Goal: Information Seeking & Learning: Learn about a topic

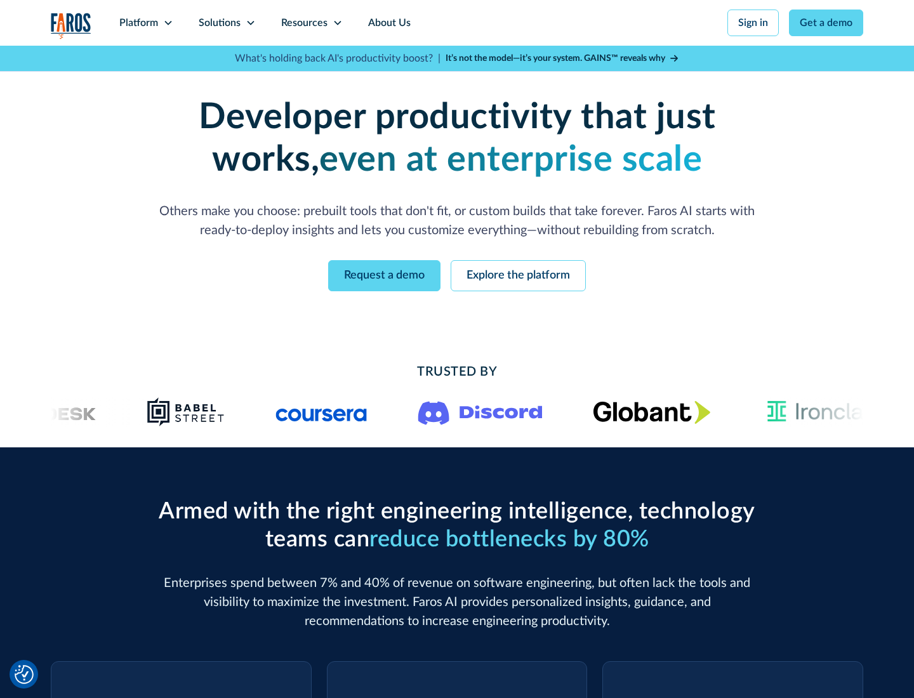
click at [168, 23] on icon at bounding box center [168, 23] width 10 height 10
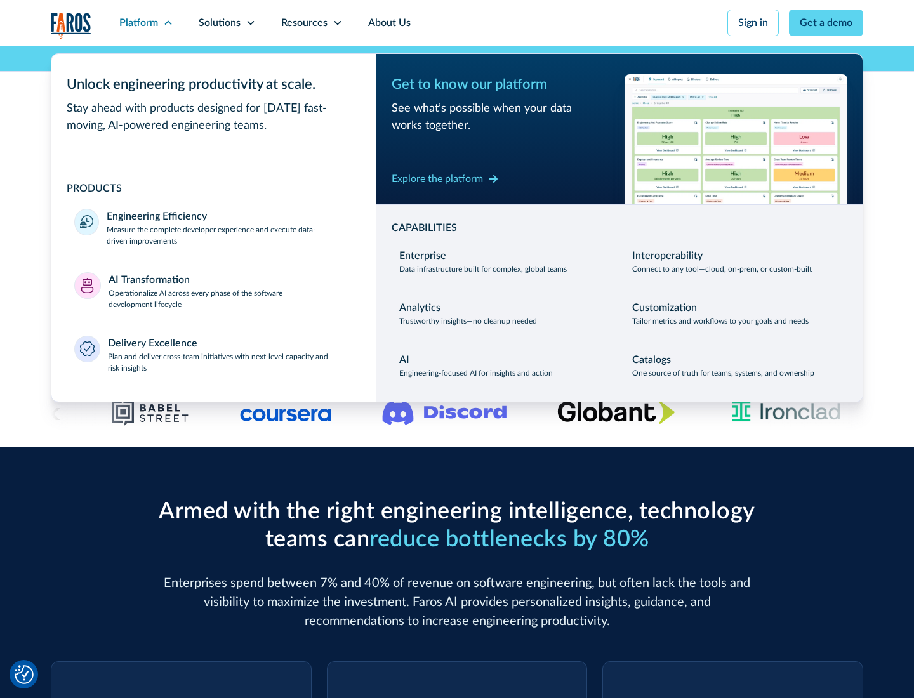
click at [230, 235] on p "Measure the complete developer experience and execute data-driven improvements" at bounding box center [230, 235] width 246 height 23
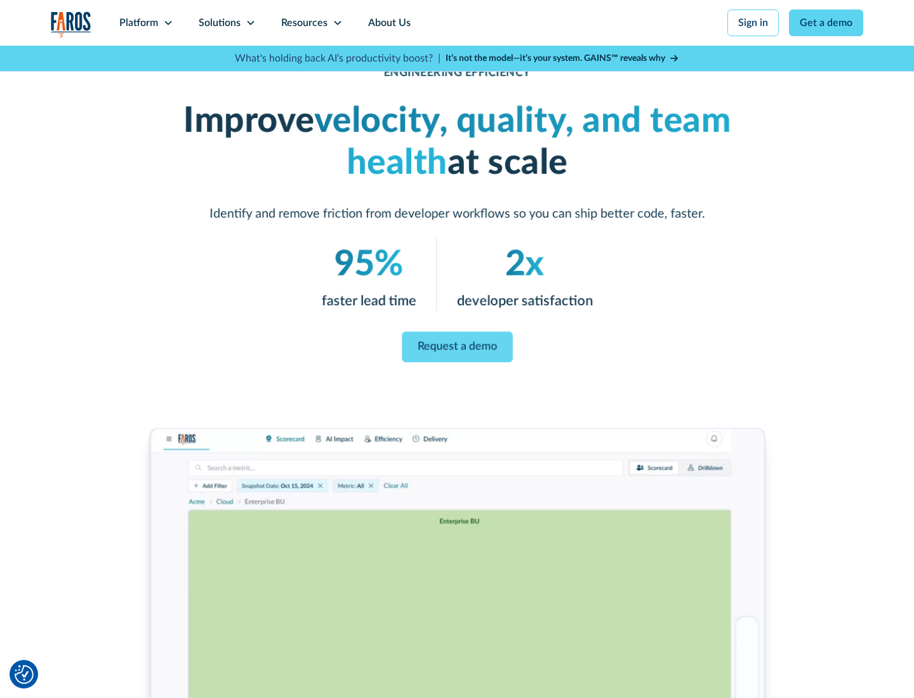
click at [457, 346] on link "Request a demo" at bounding box center [457, 347] width 111 height 30
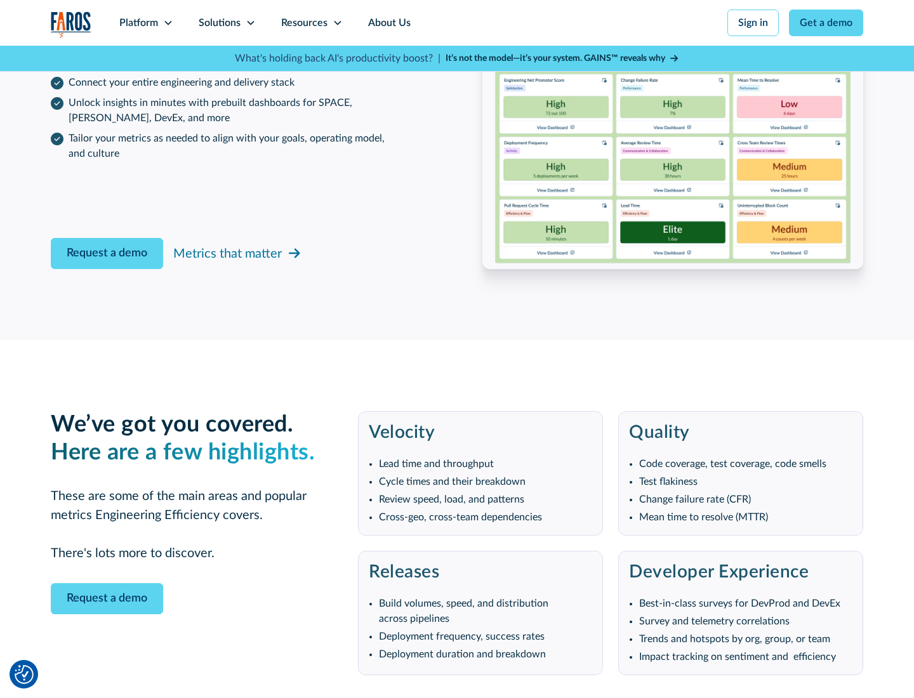
click at [168, 23] on icon at bounding box center [168, 23] width 10 height 10
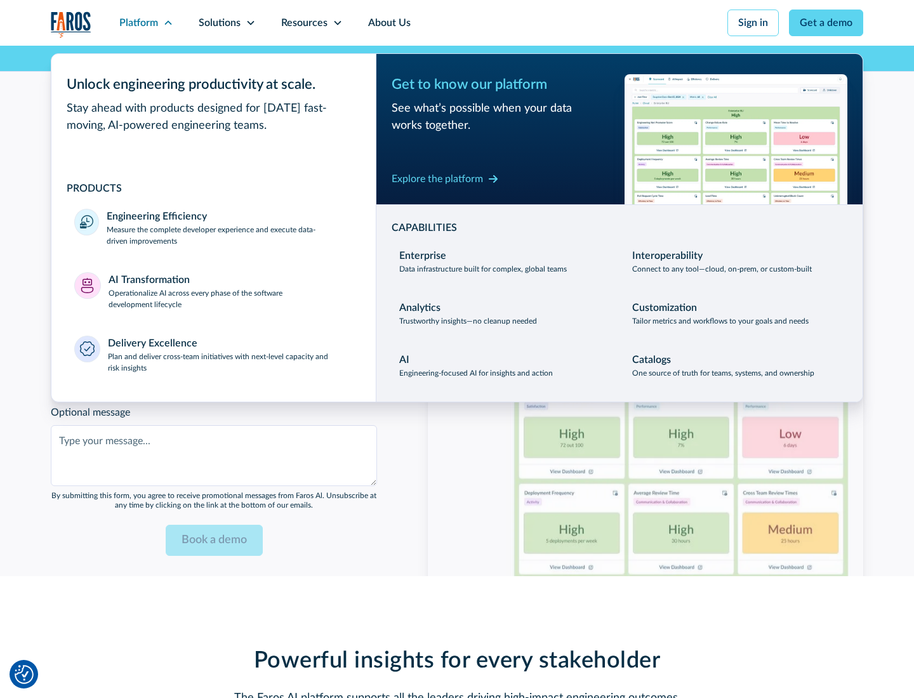
scroll to position [2784, 0]
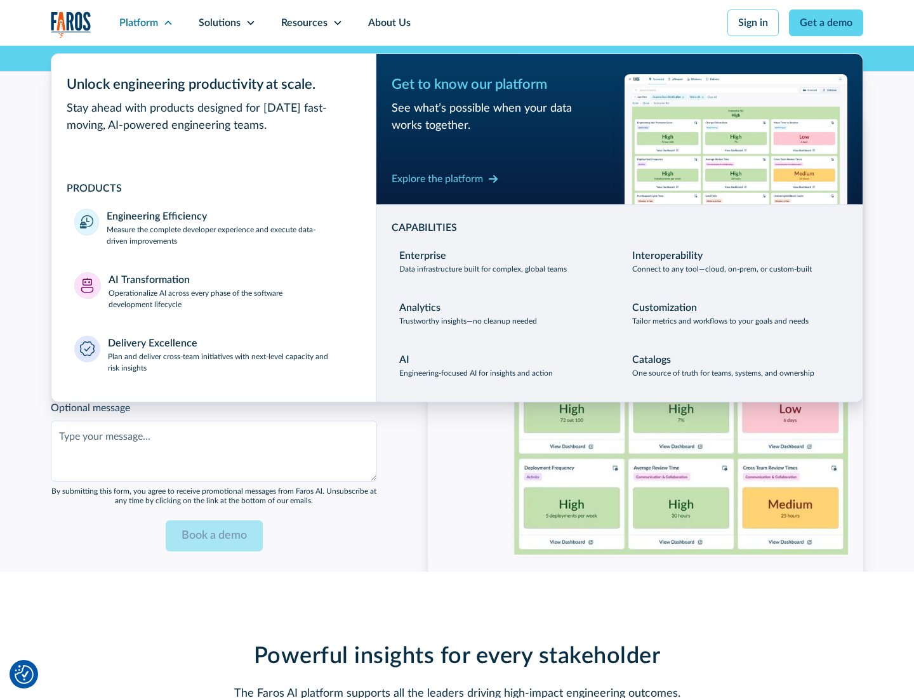
click at [230, 291] on p "Operationalize AI across every phase of the software development lifecycle" at bounding box center [231, 298] width 245 height 23
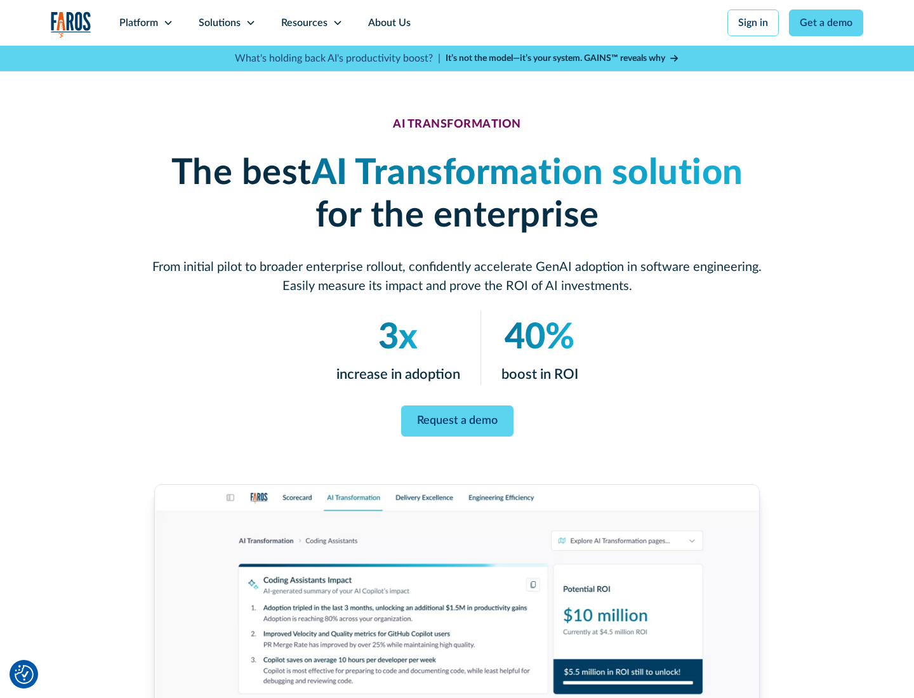
scroll to position [72, 0]
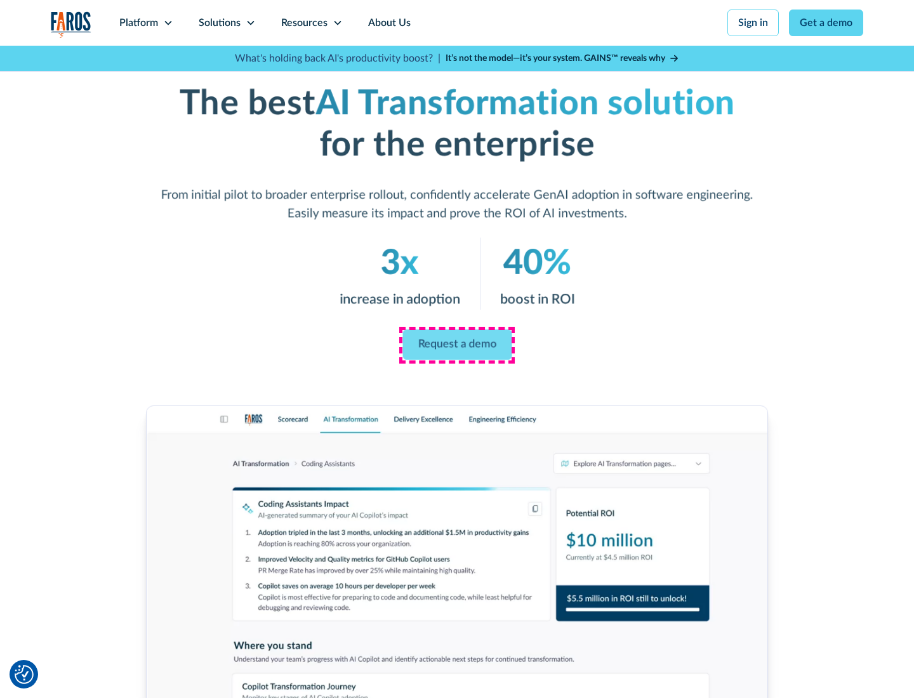
click at [457, 345] on link "Request a demo" at bounding box center [456, 345] width 109 height 30
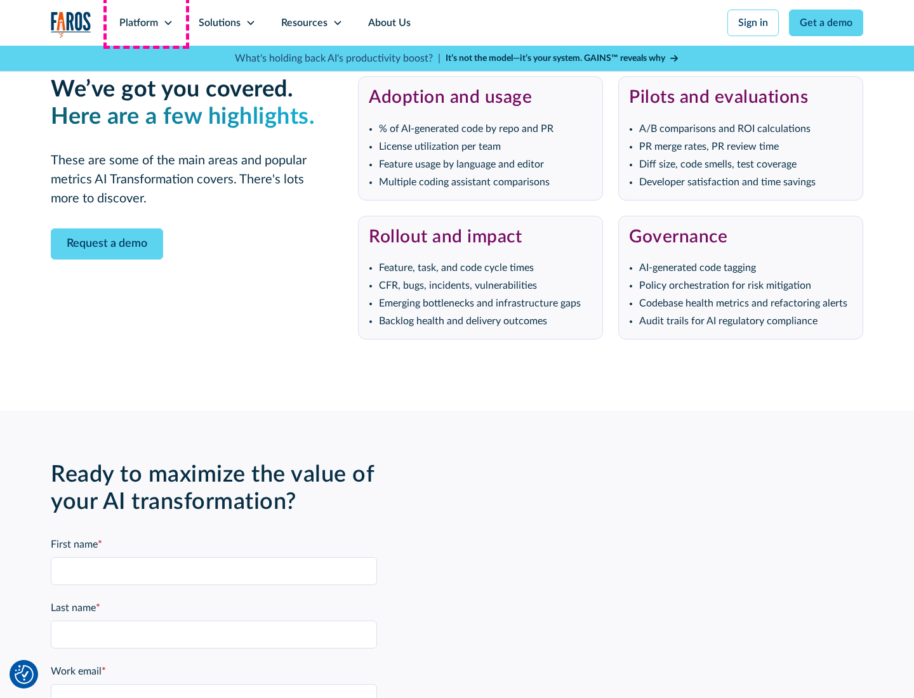
click at [146, 23] on div "Platform" at bounding box center [138, 22] width 39 height 15
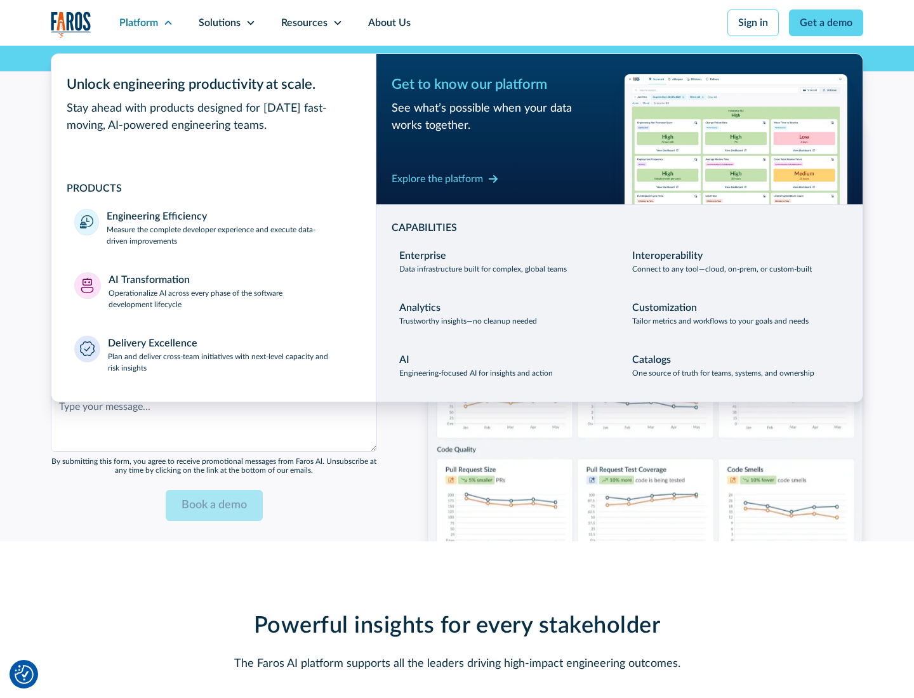
scroll to position [3089, 0]
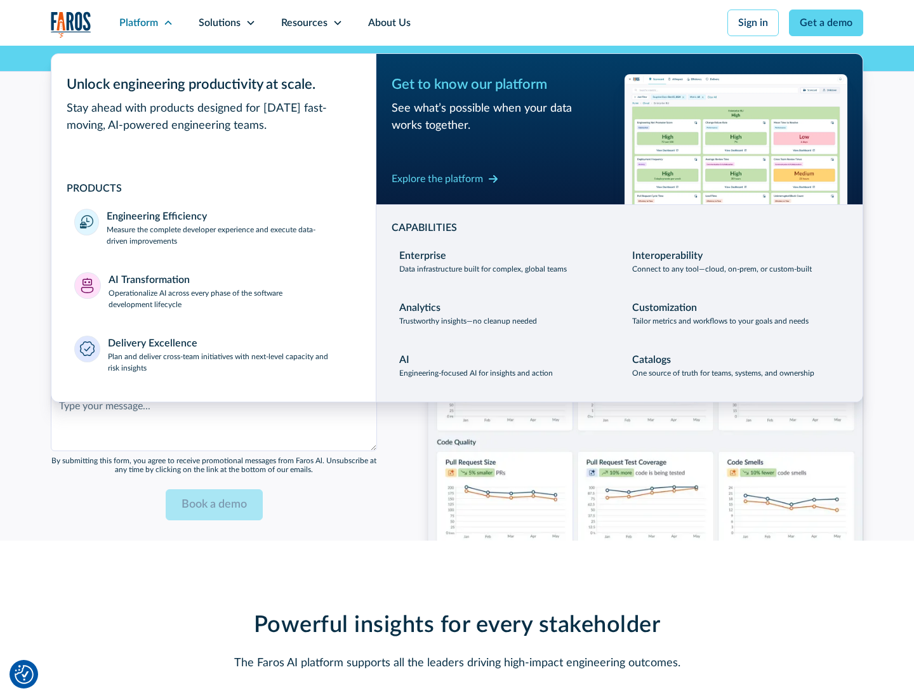
click at [437, 178] on div "Explore the platform" at bounding box center [436, 178] width 91 height 15
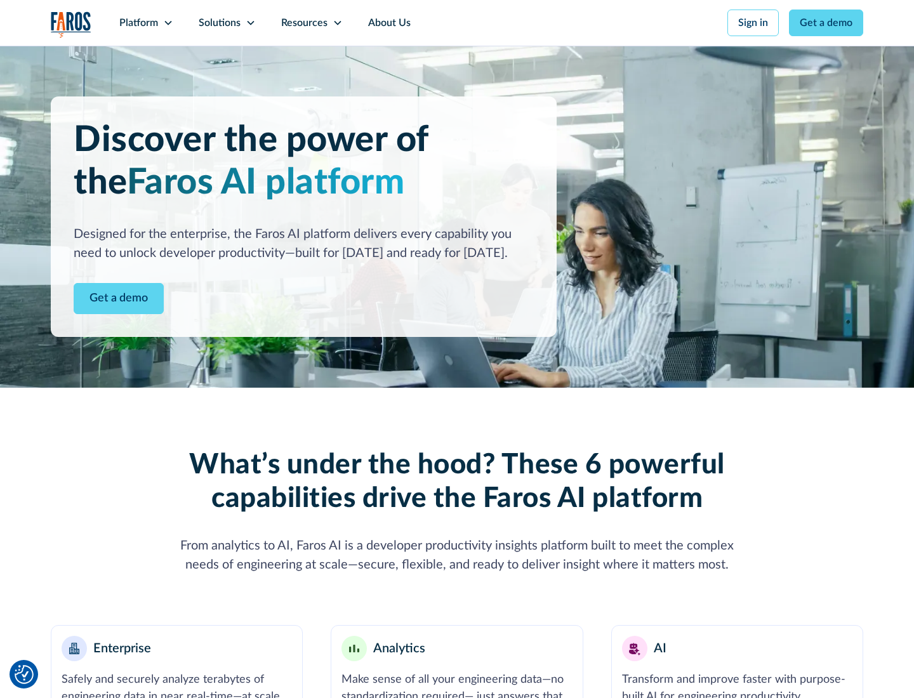
click at [119, 298] on link "Get a demo" at bounding box center [119, 298] width 90 height 31
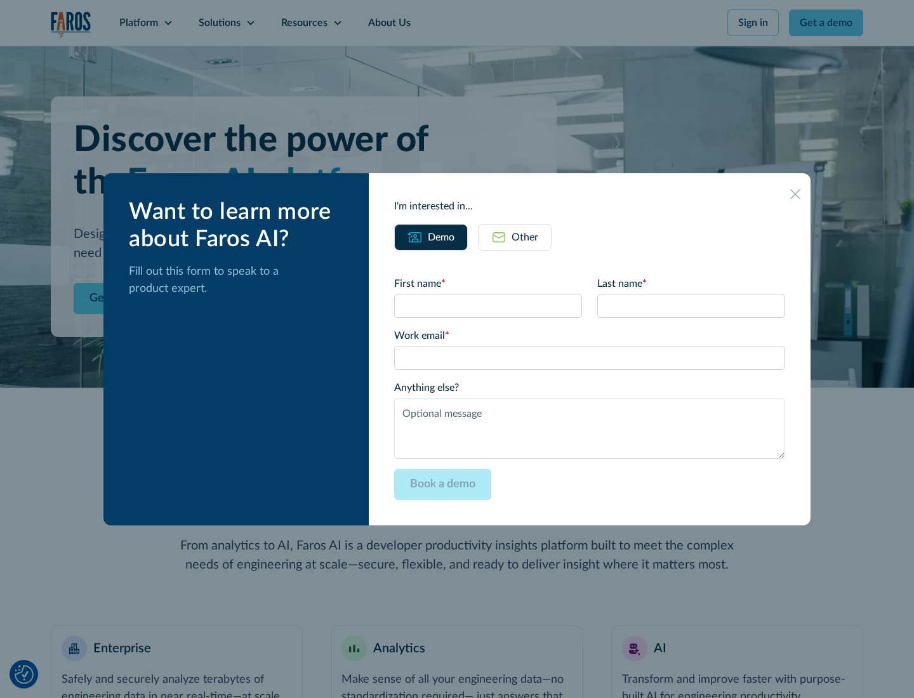
click at [525, 237] on div "Other" at bounding box center [524, 237] width 27 height 15
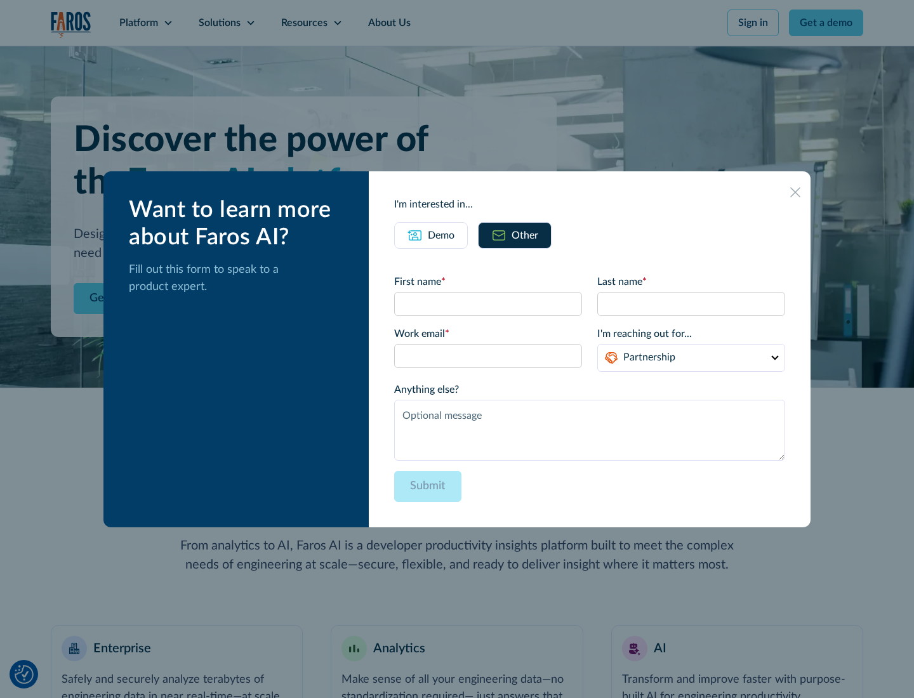
click at [441, 235] on div "Demo" at bounding box center [441, 235] width 27 height 15
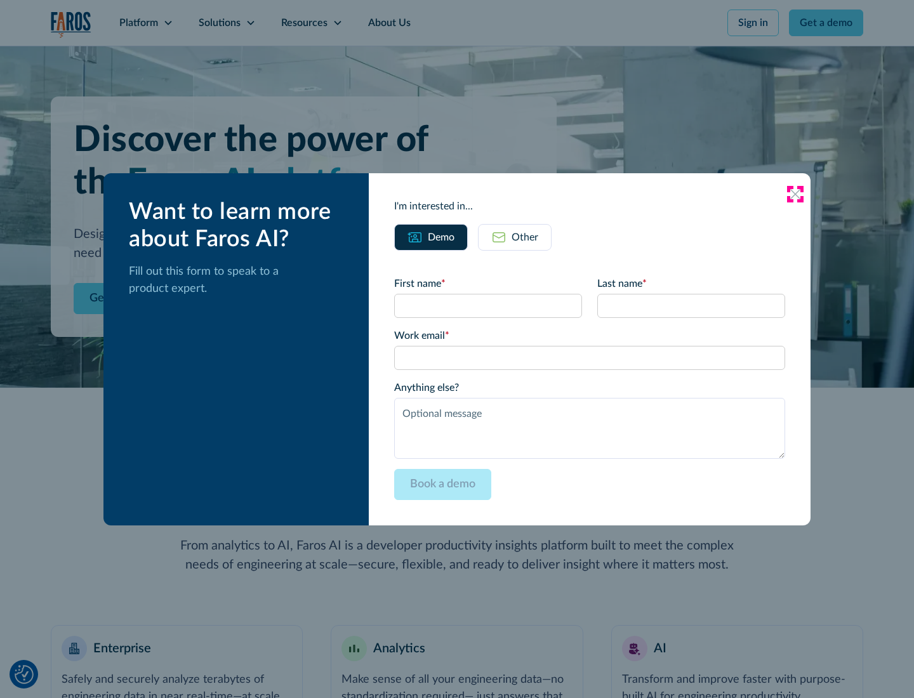
click at [795, 194] on icon at bounding box center [795, 194] width 10 height 10
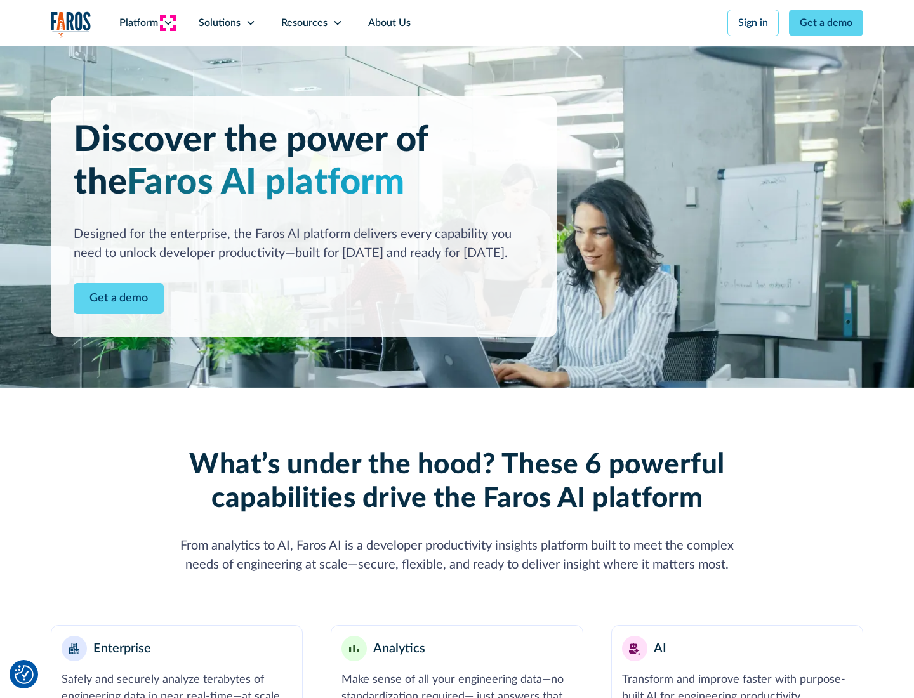
click at [168, 23] on icon at bounding box center [168, 23] width 10 height 10
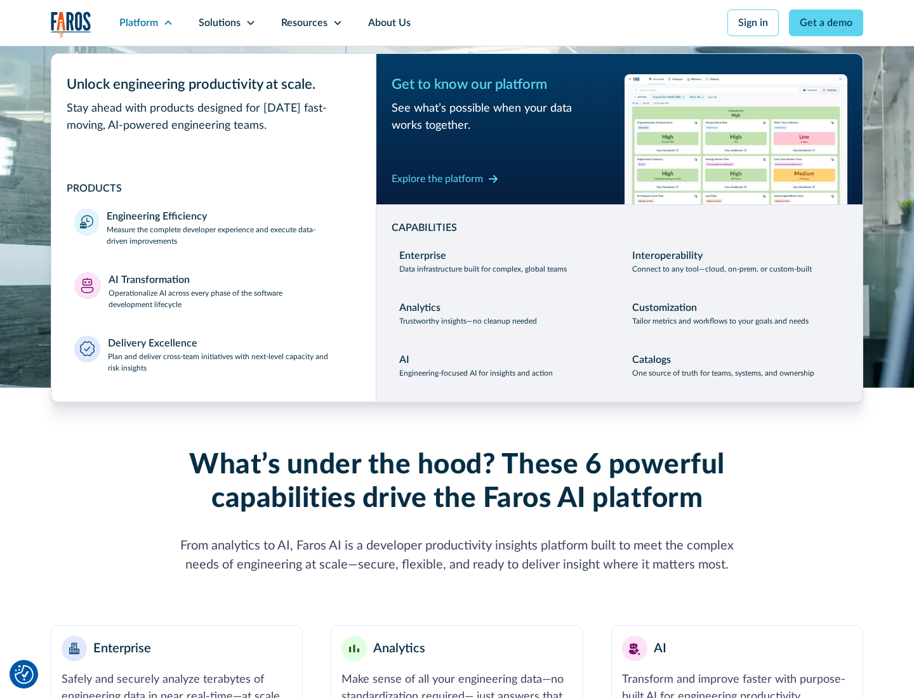
click at [230, 362] on p "Plan and deliver cross-team initiatives with next-level capacity and risk insig…" at bounding box center [231, 362] width 246 height 23
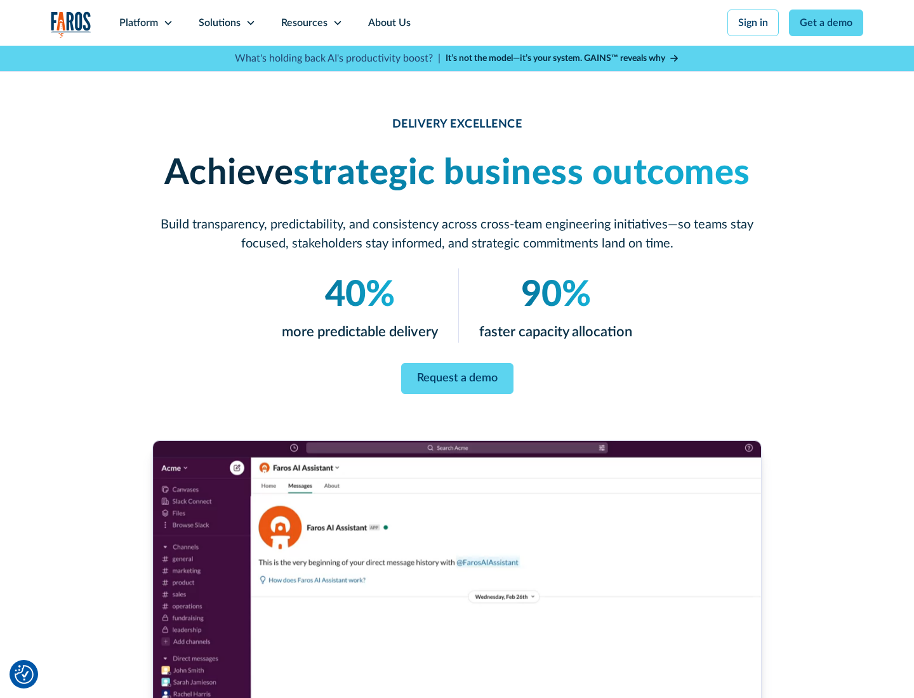
click at [250, 23] on icon at bounding box center [251, 23] width 10 height 10
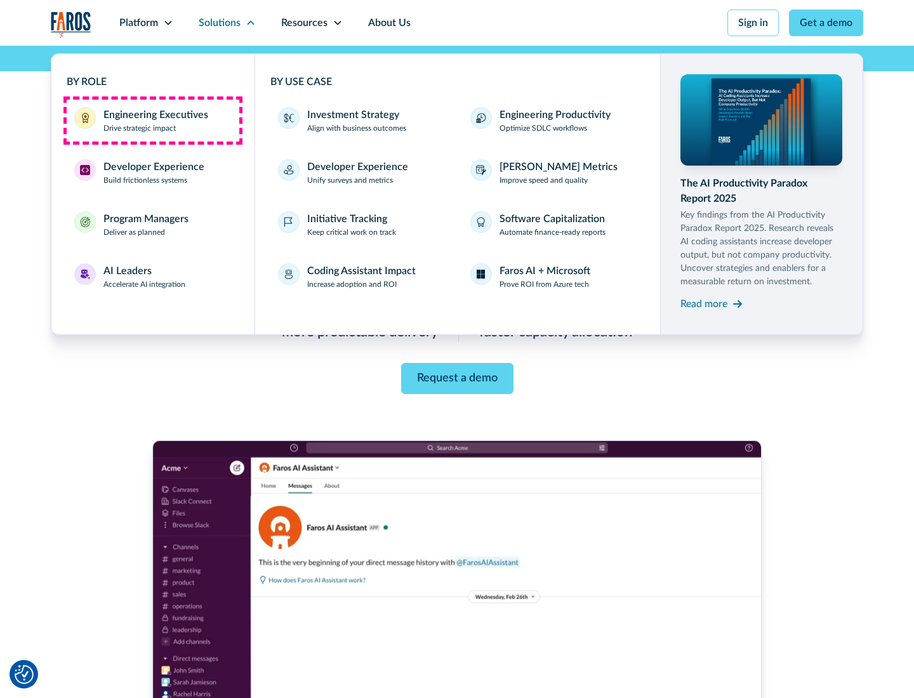
click at [152, 121] on div "Engineering Executives" at bounding box center [155, 114] width 105 height 15
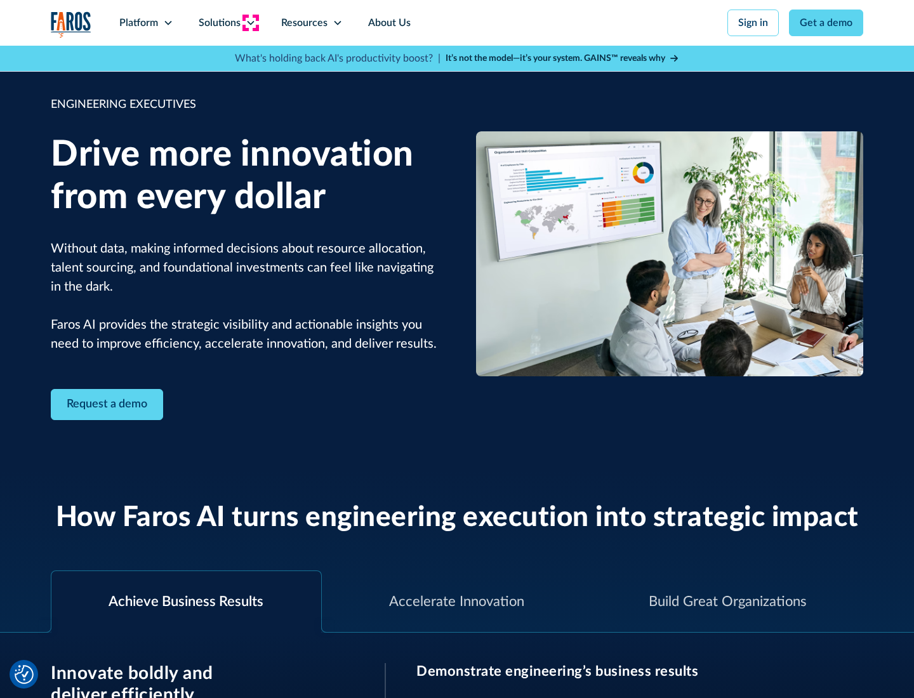
click at [250, 23] on icon at bounding box center [251, 23] width 10 height 10
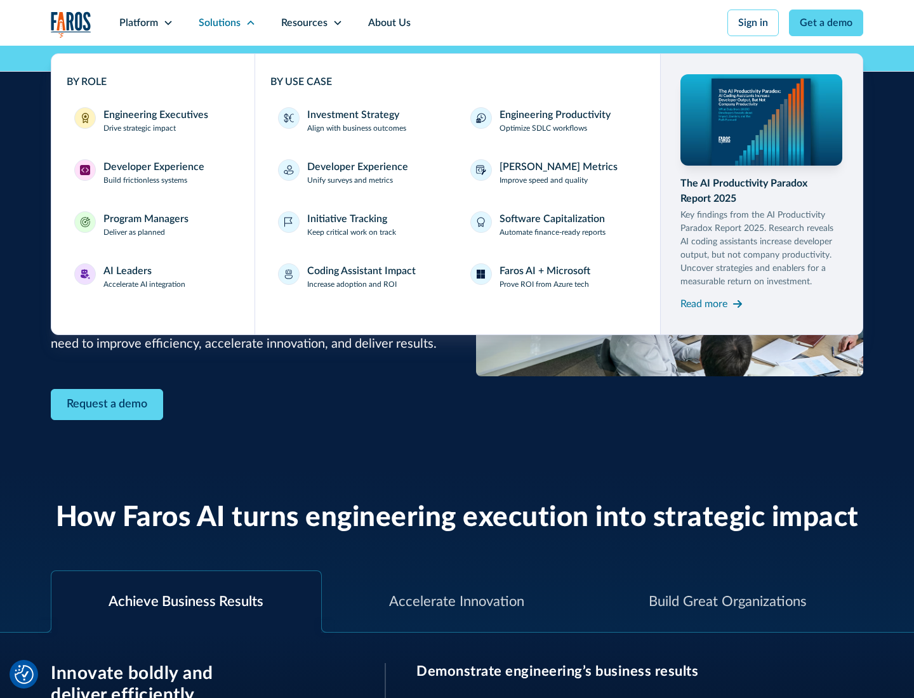
click at [152, 167] on div "Developer Experience" at bounding box center [153, 166] width 101 height 15
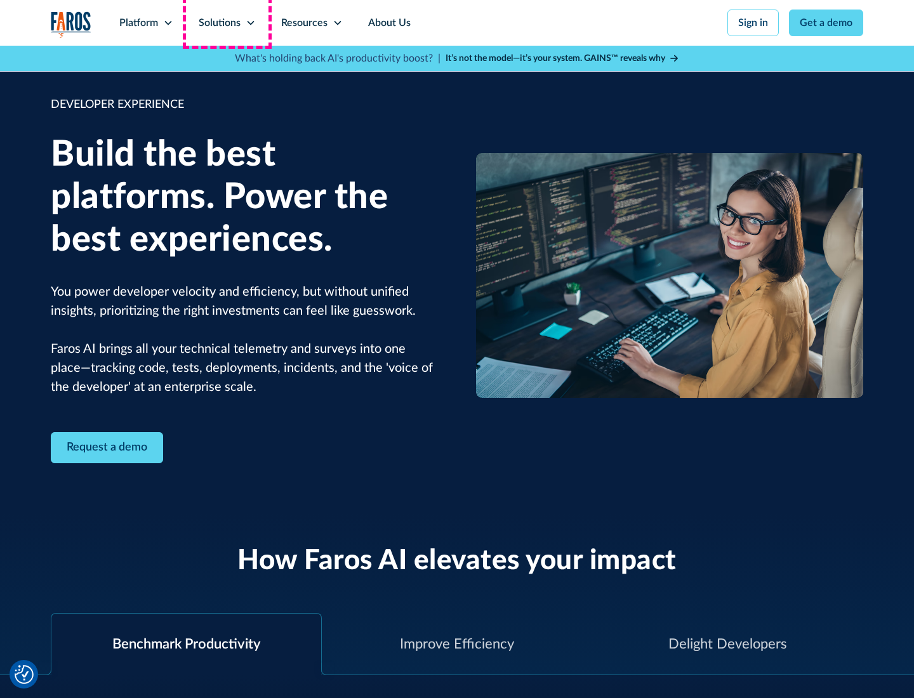
click at [227, 23] on div "Solutions" at bounding box center [220, 22] width 42 height 15
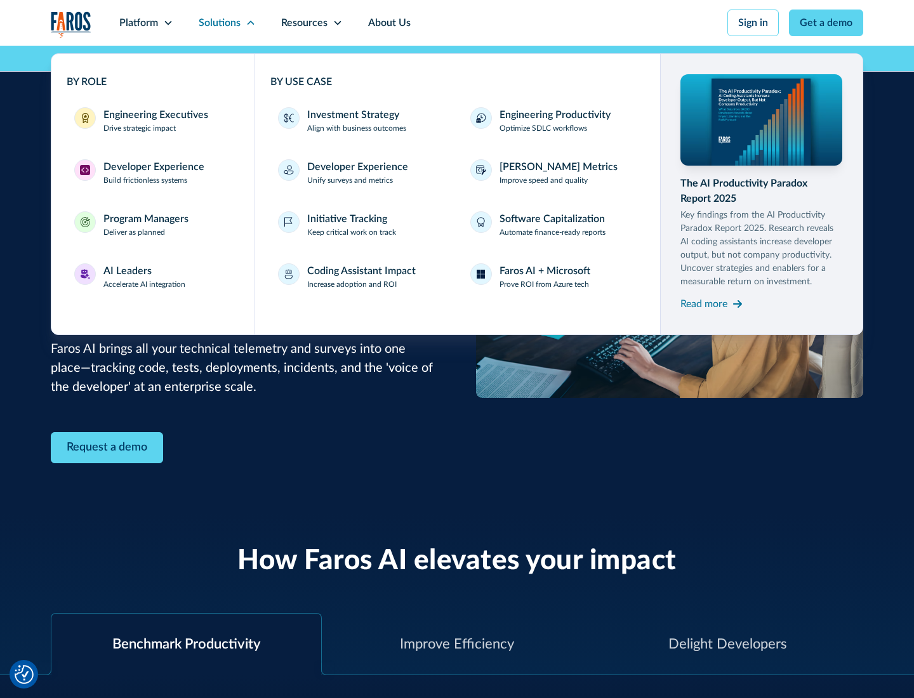
click at [145, 225] on div "Program Managers" at bounding box center [145, 218] width 85 height 15
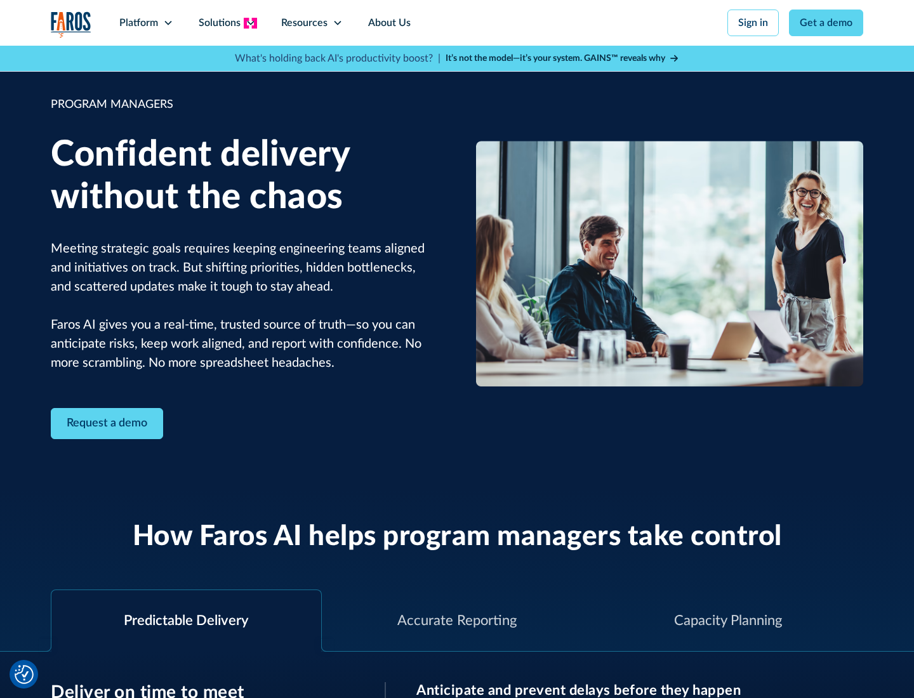
click at [250, 23] on icon at bounding box center [251, 23] width 10 height 10
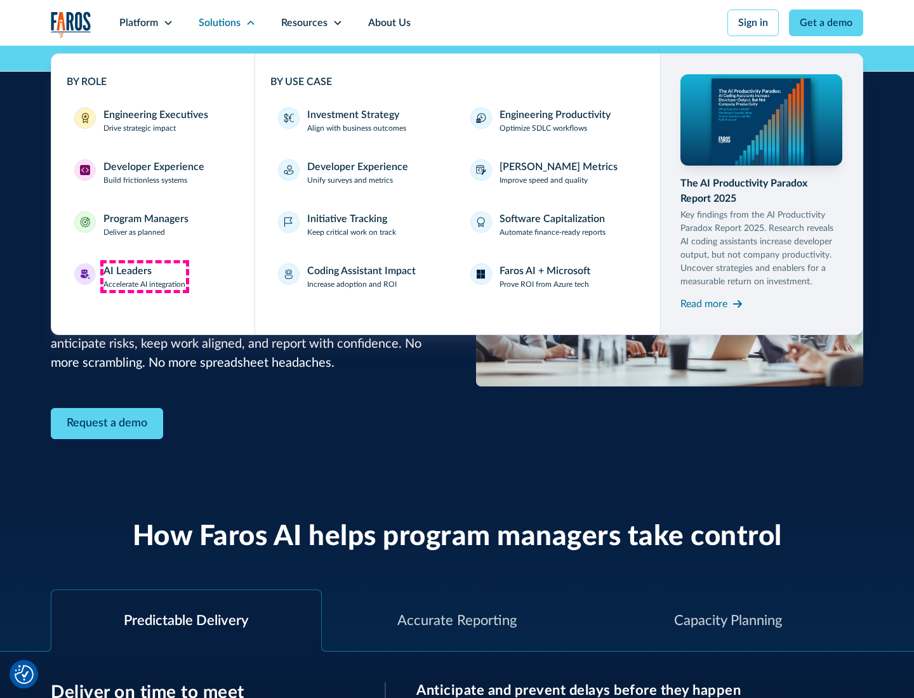
click at [145, 277] on div "AI Leaders" at bounding box center [127, 270] width 48 height 15
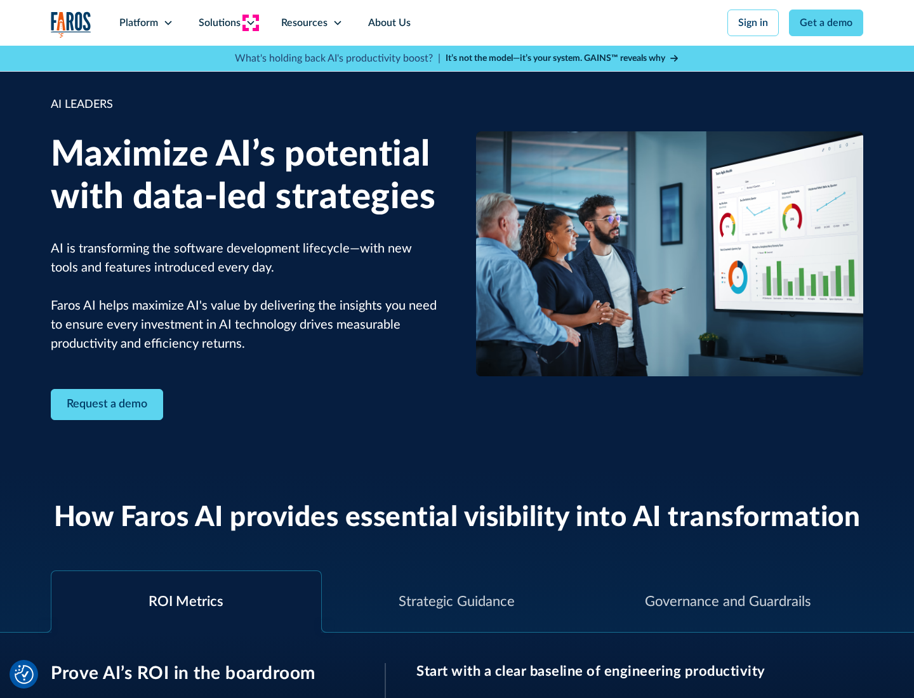
click at [250, 23] on icon at bounding box center [251, 23] width 10 height 10
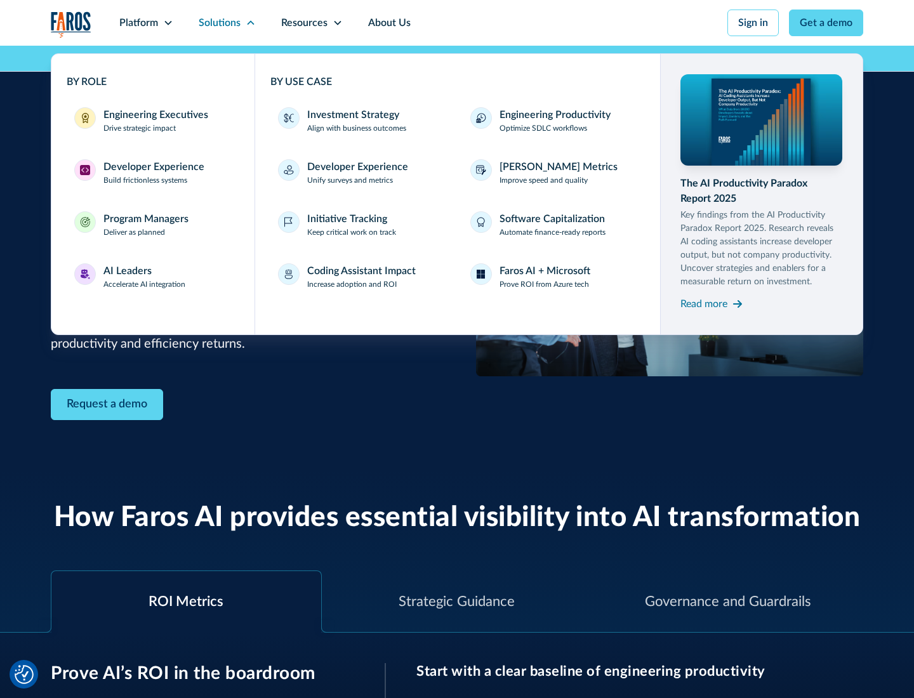
click at [352, 115] on div "Investment Strategy" at bounding box center [353, 114] width 92 height 15
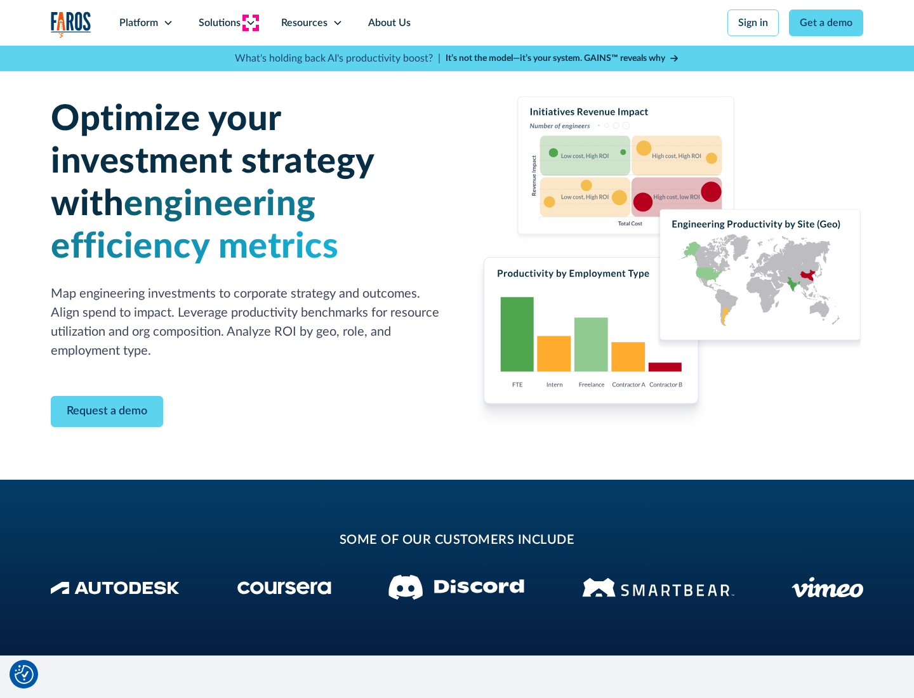
click at [250, 23] on icon at bounding box center [251, 23] width 10 height 10
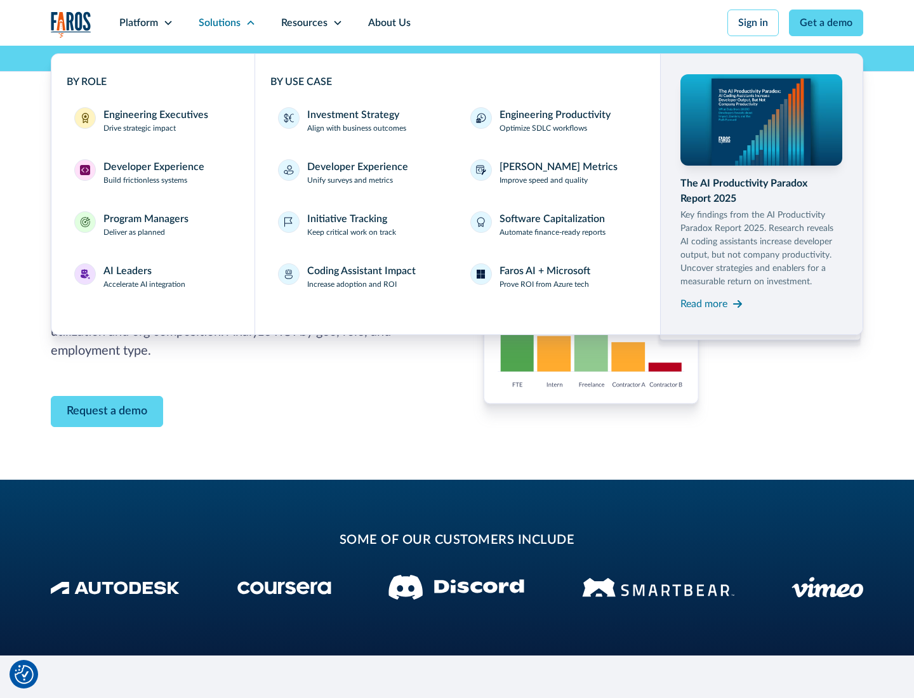
click at [544, 284] on p "Prove ROI from Azure tech" at bounding box center [543, 284] width 89 height 11
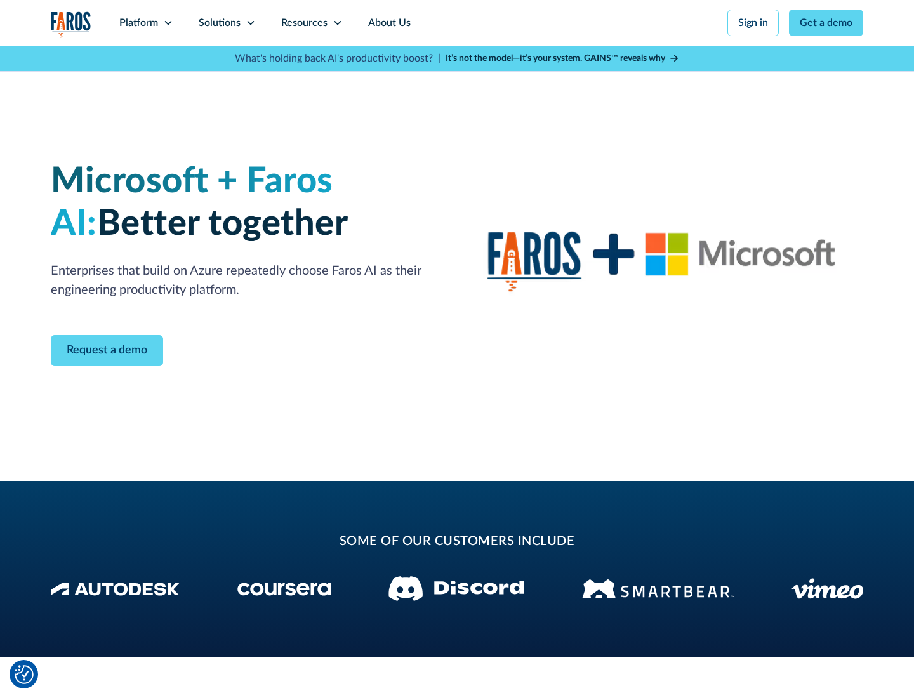
click at [250, 23] on icon at bounding box center [251, 23] width 10 height 10
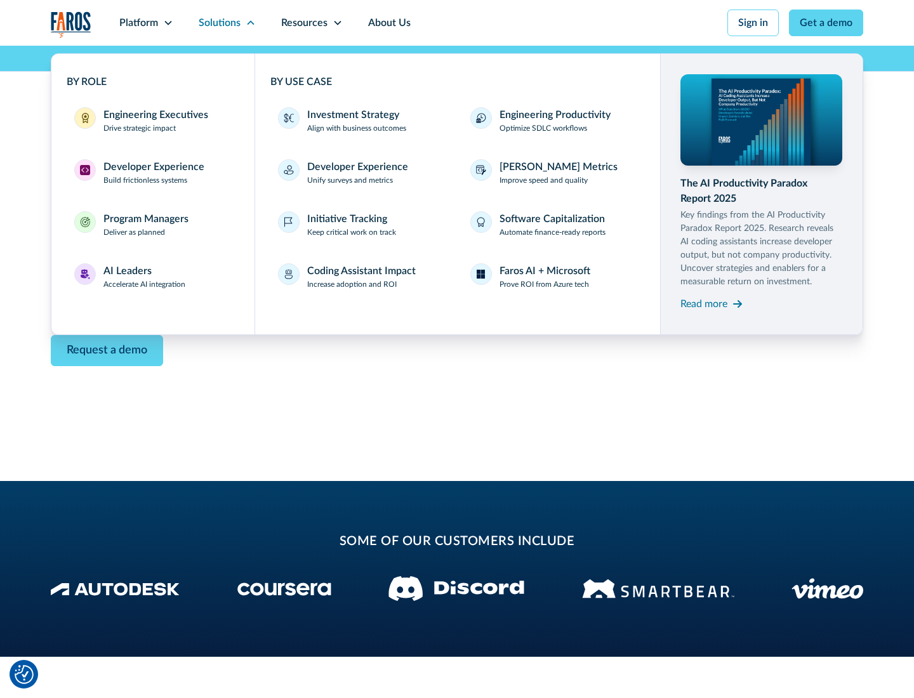
click at [704, 303] on div "Read more" at bounding box center [703, 303] width 47 height 15
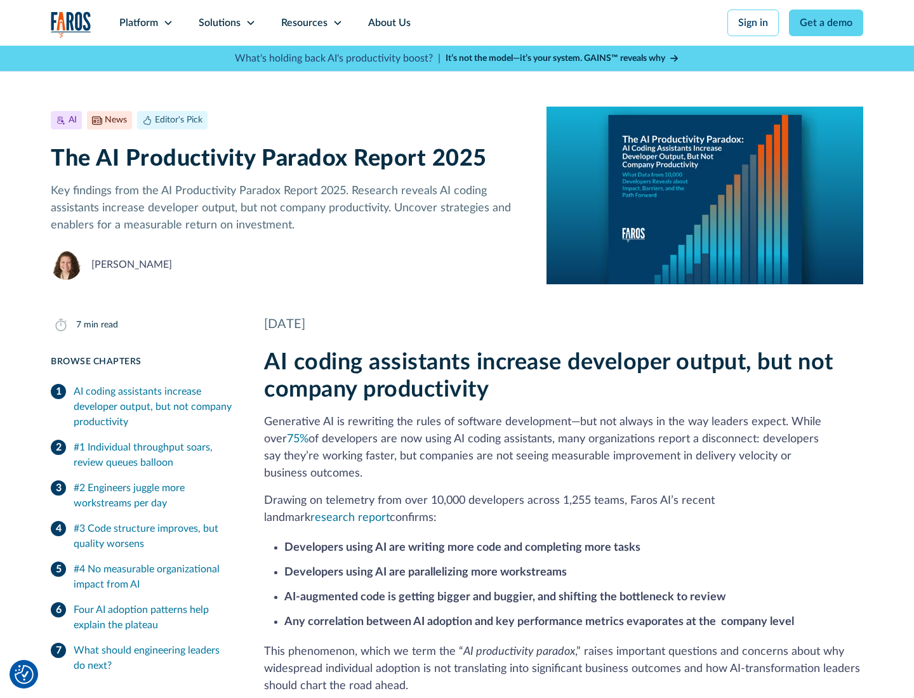
click at [336, 23] on icon at bounding box center [337, 23] width 10 height 10
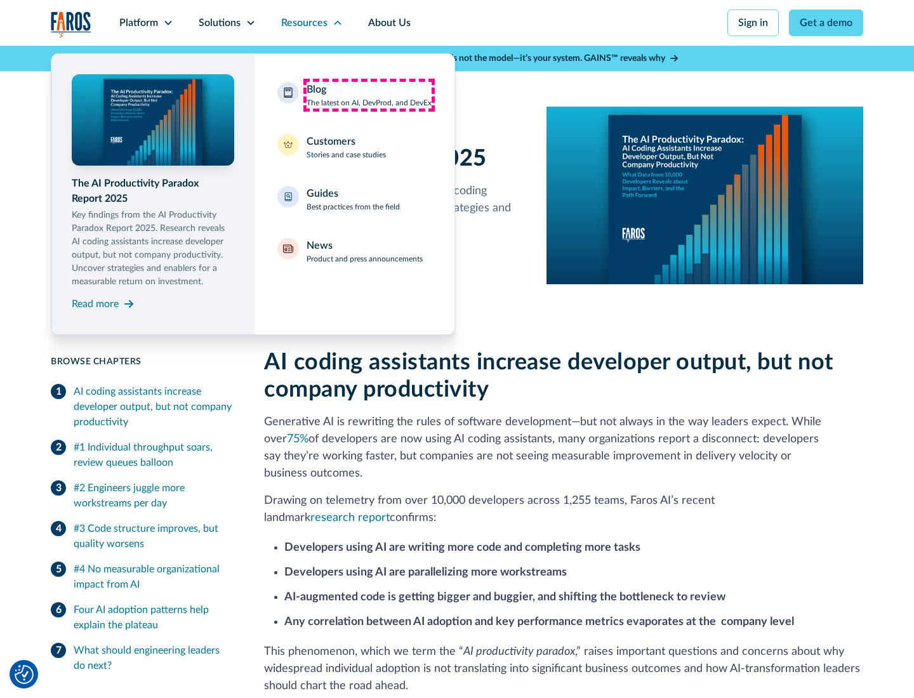
click at [369, 95] on div "Blog The latest on AI, DevProd, and DevEx" at bounding box center [368, 95] width 125 height 27
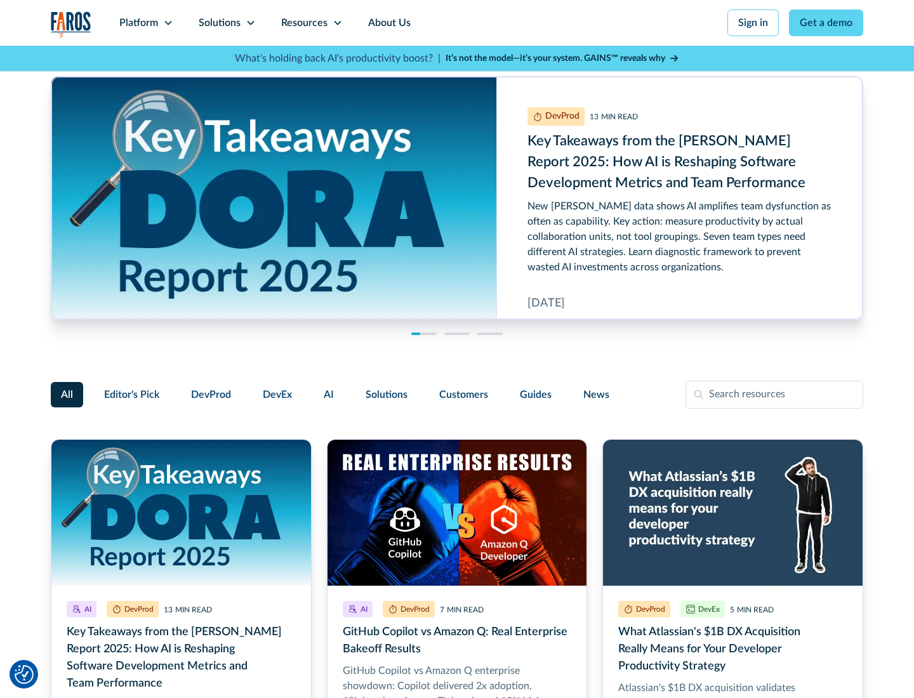
click at [826, 23] on link "Get a demo" at bounding box center [826, 23] width 74 height 27
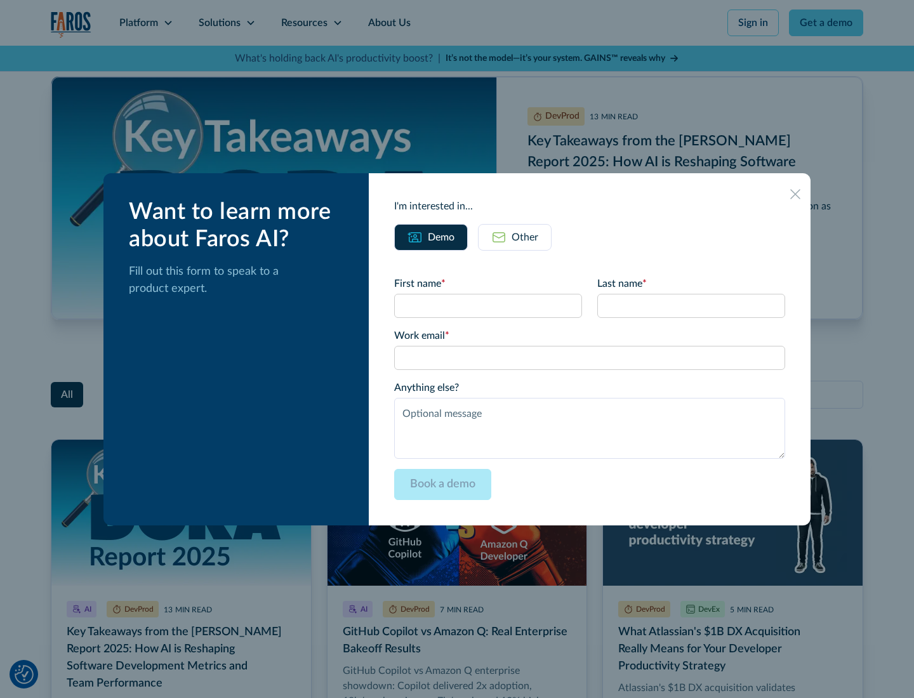
click at [515, 237] on div "Other" at bounding box center [524, 237] width 27 height 15
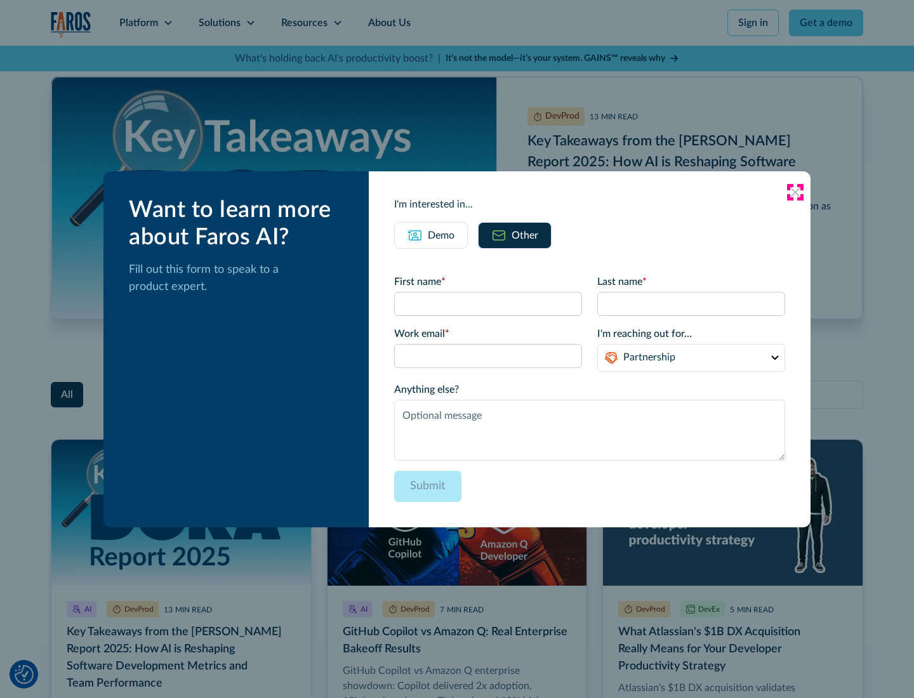
click at [795, 192] on icon at bounding box center [795, 192] width 10 height 10
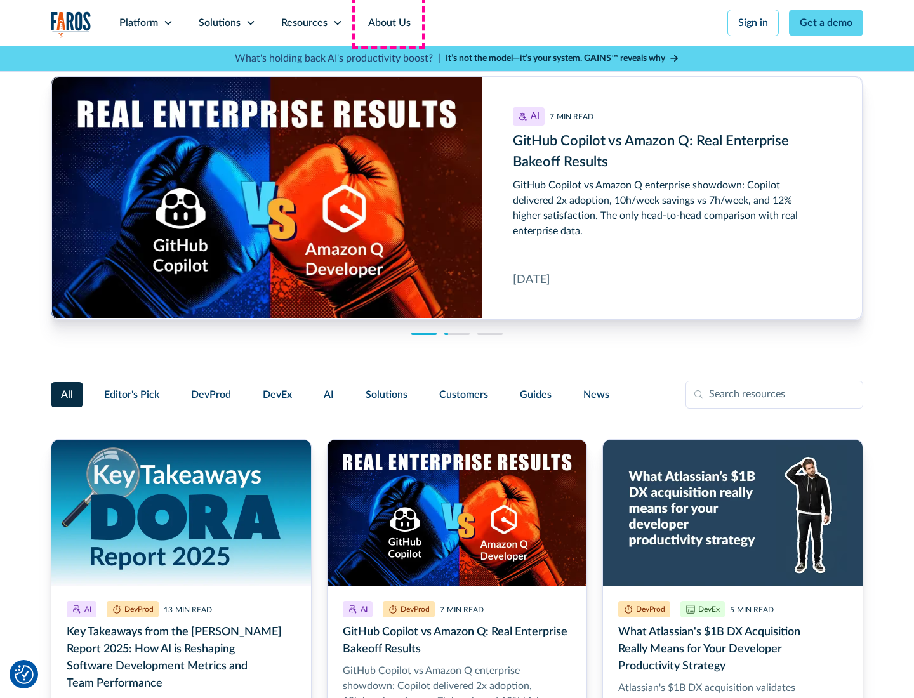
click at [388, 23] on link "About Us" at bounding box center [389, 23] width 68 height 46
